Goal: Task Accomplishment & Management: Manage account settings

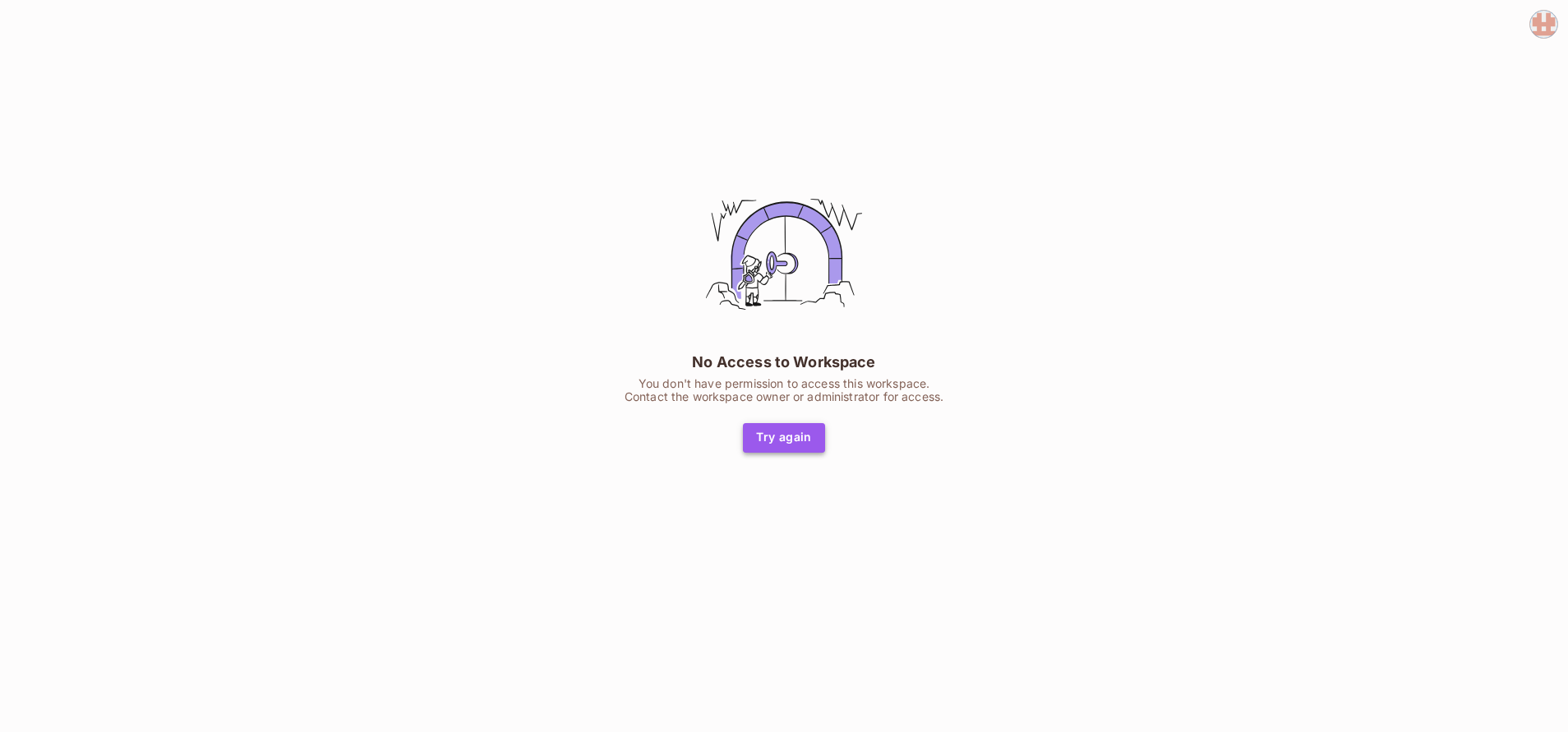
click at [789, 426] on button "Try again" at bounding box center [784, 437] width 82 height 30
click at [1550, 34] on img at bounding box center [1544, 24] width 27 height 27
click at [1443, 117] on span "Log out" at bounding box center [1455, 112] width 41 height 15
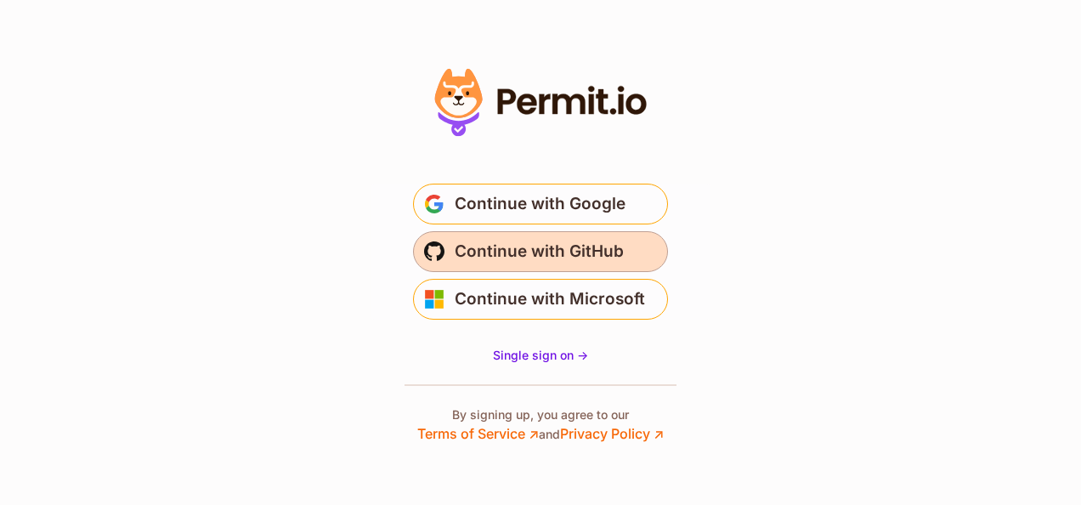
click at [584, 257] on span "Continue with GitHub" at bounding box center [538, 251] width 169 height 27
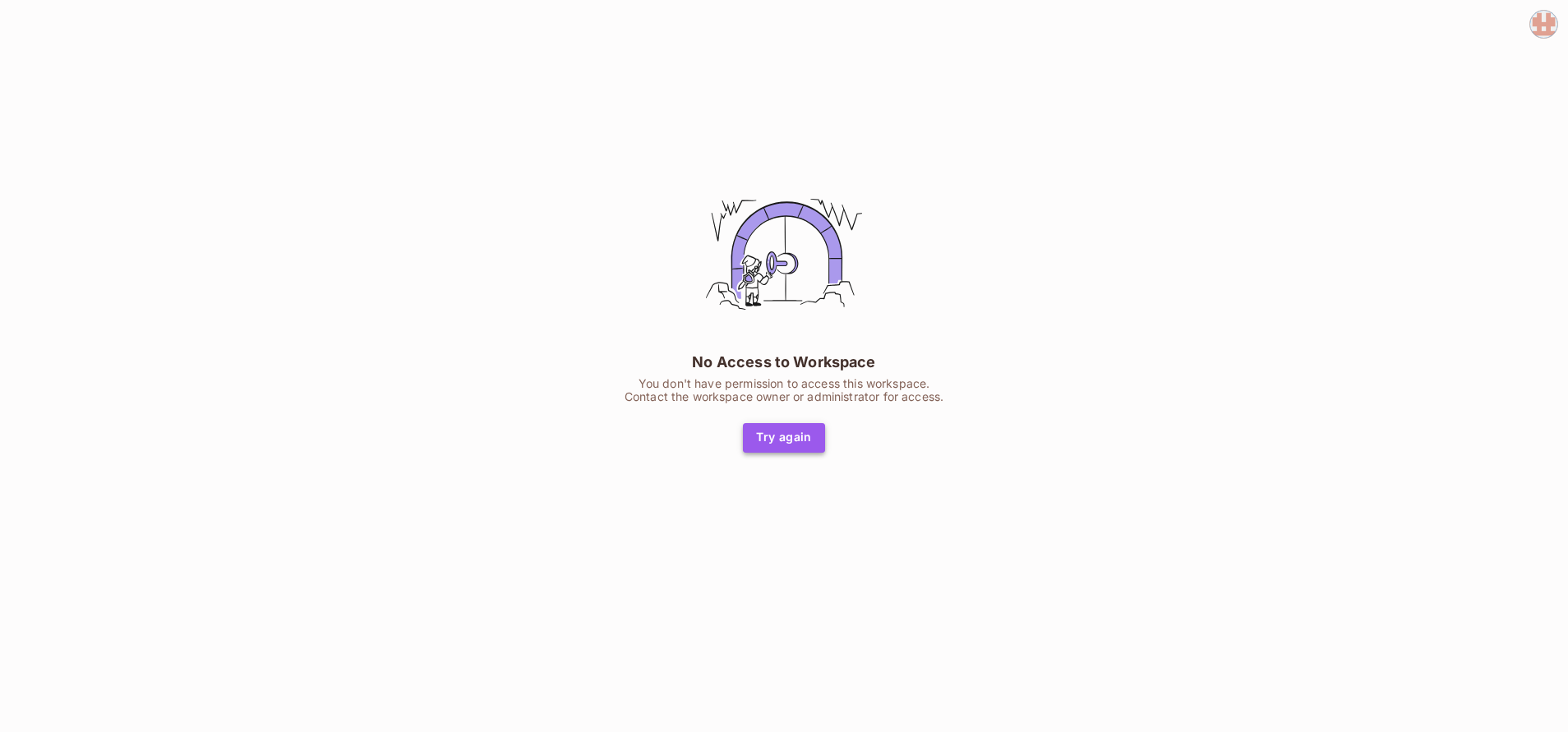
click at [776, 436] on button "Try again" at bounding box center [784, 437] width 82 height 30
click at [1534, 24] on img at bounding box center [1544, 24] width 27 height 27
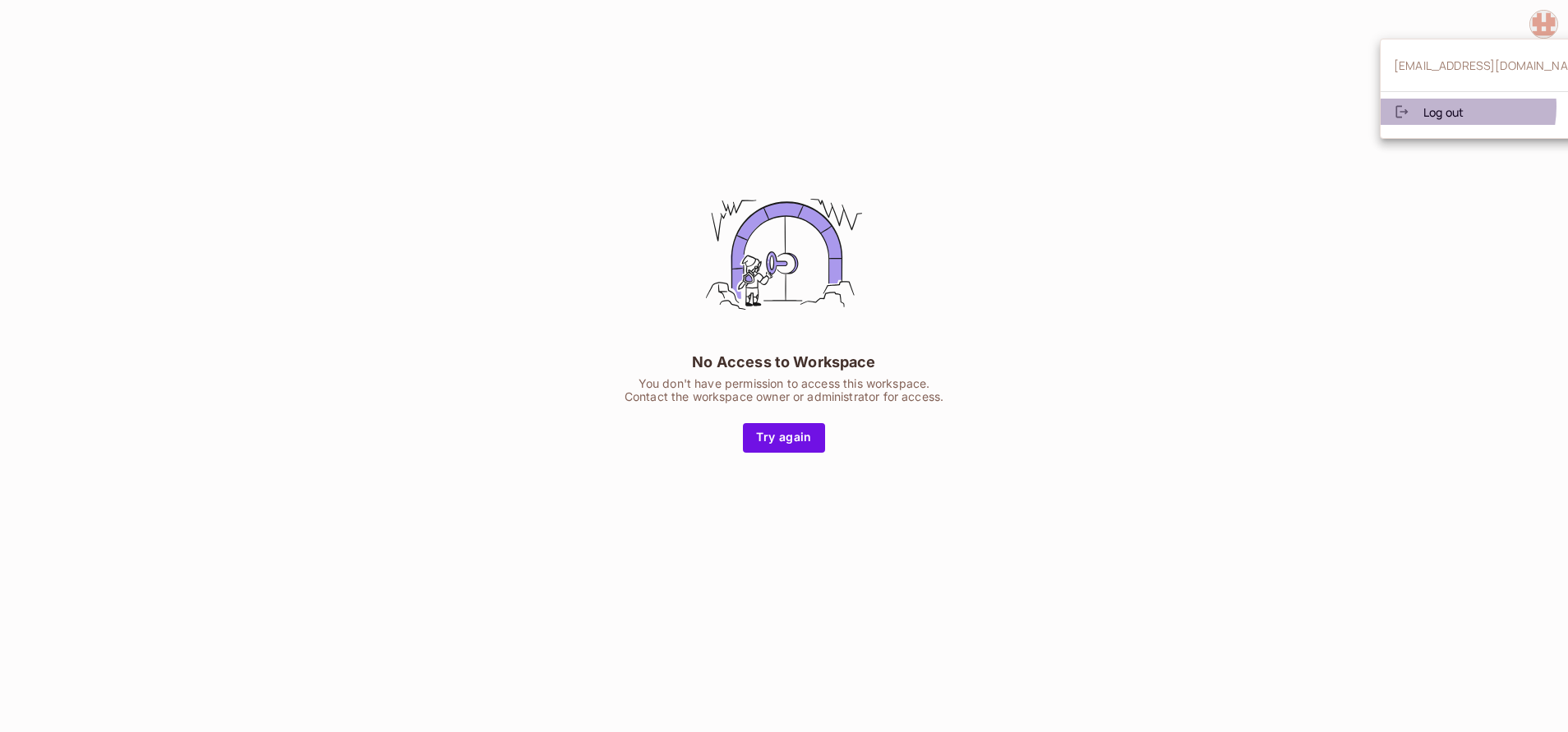
click at [1443, 106] on span "Log out" at bounding box center [1443, 112] width 41 height 15
